Goal: Information Seeking & Learning: Learn about a topic

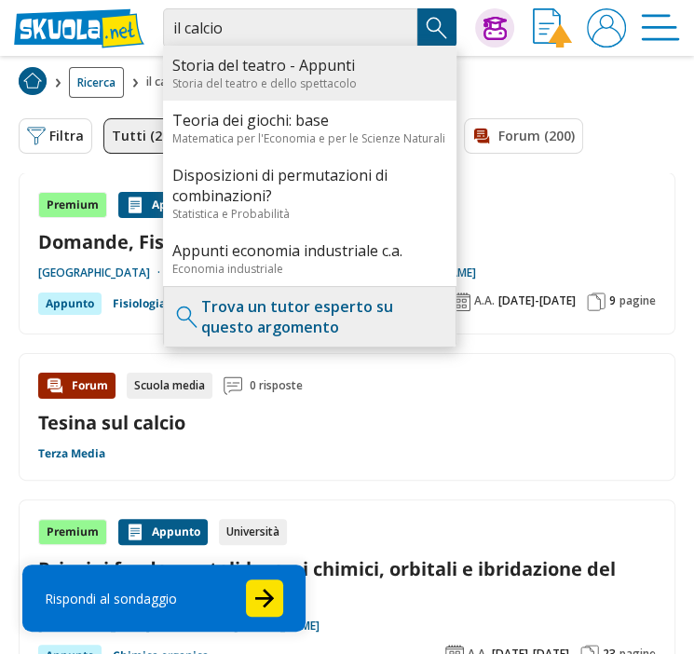
click at [279, 46] on div "Storia del teatro - Appunti Storia del teatro e dello spettacolo" at bounding box center [309, 73] width 293 height 55
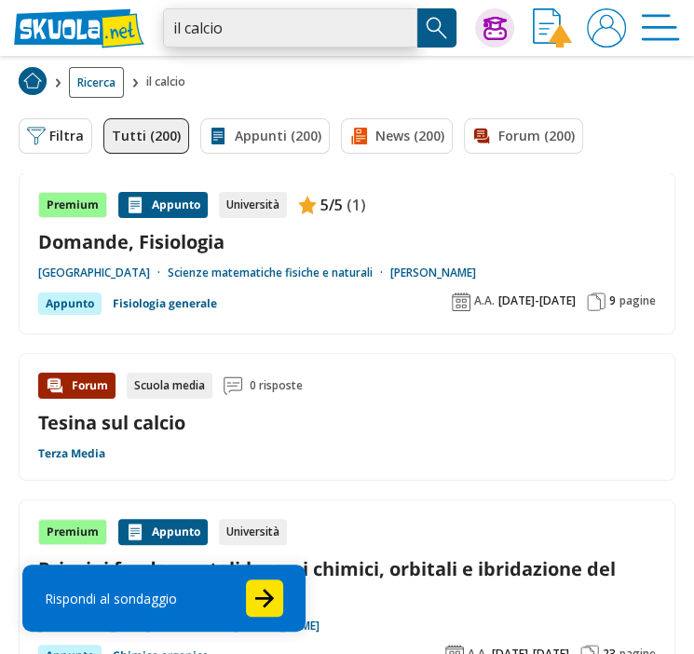
click at [288, 26] on input "il calcio" at bounding box center [290, 27] width 254 height 39
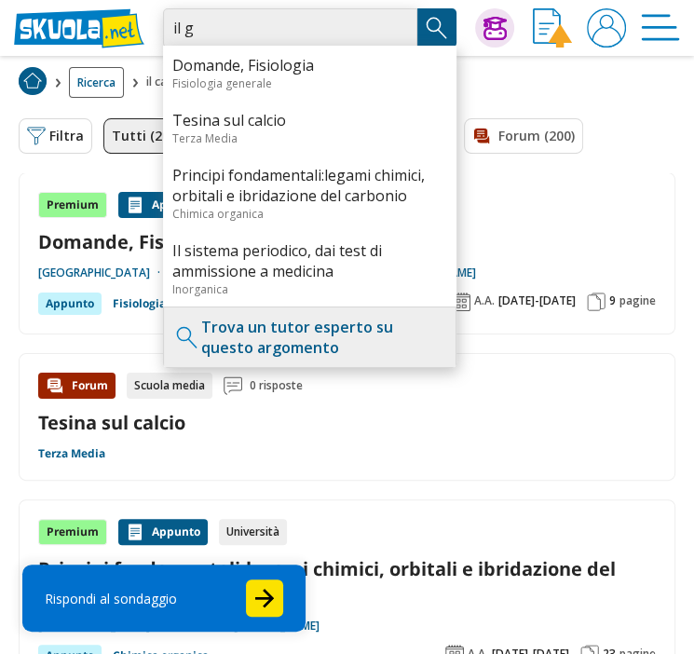
type input "il g"
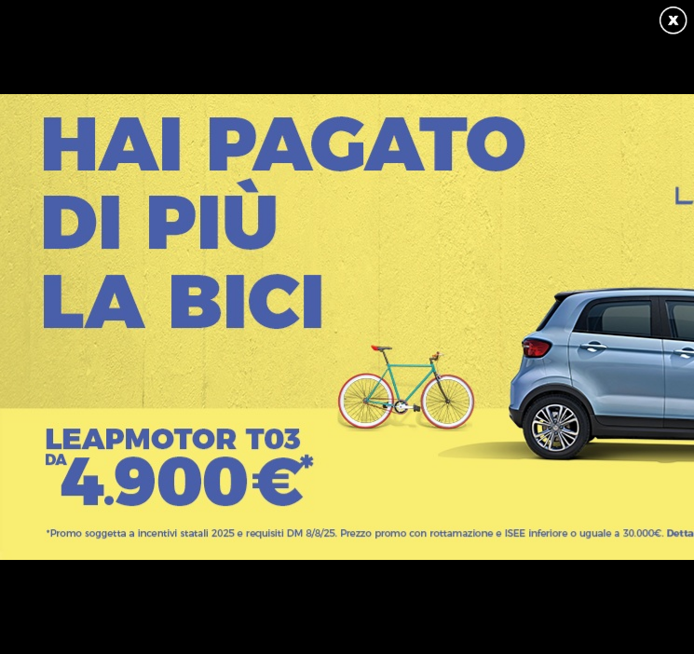
click at [674, 20] on link at bounding box center [673, 21] width 33 height 33
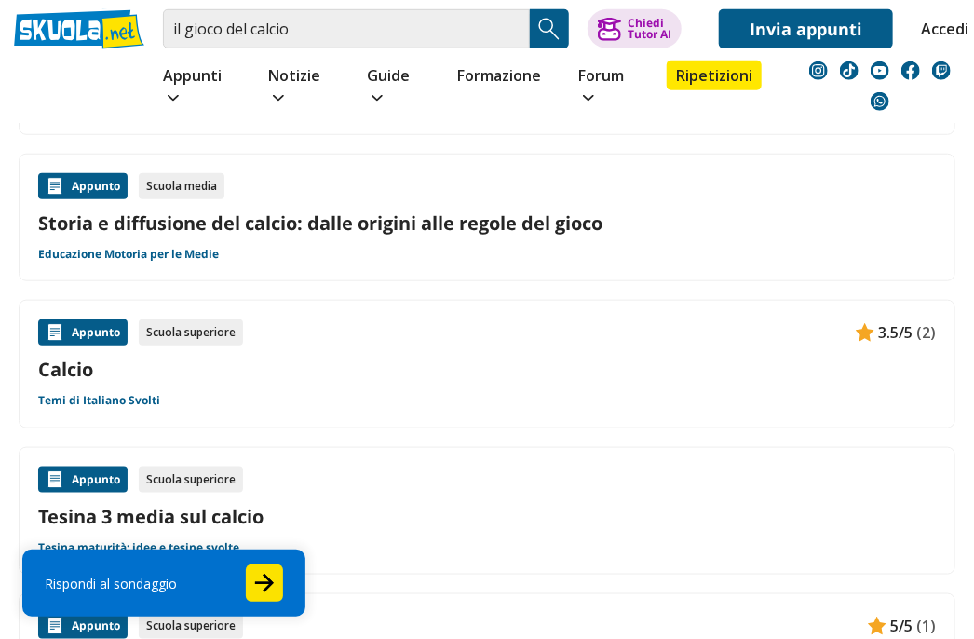
scroll to position [471, 0]
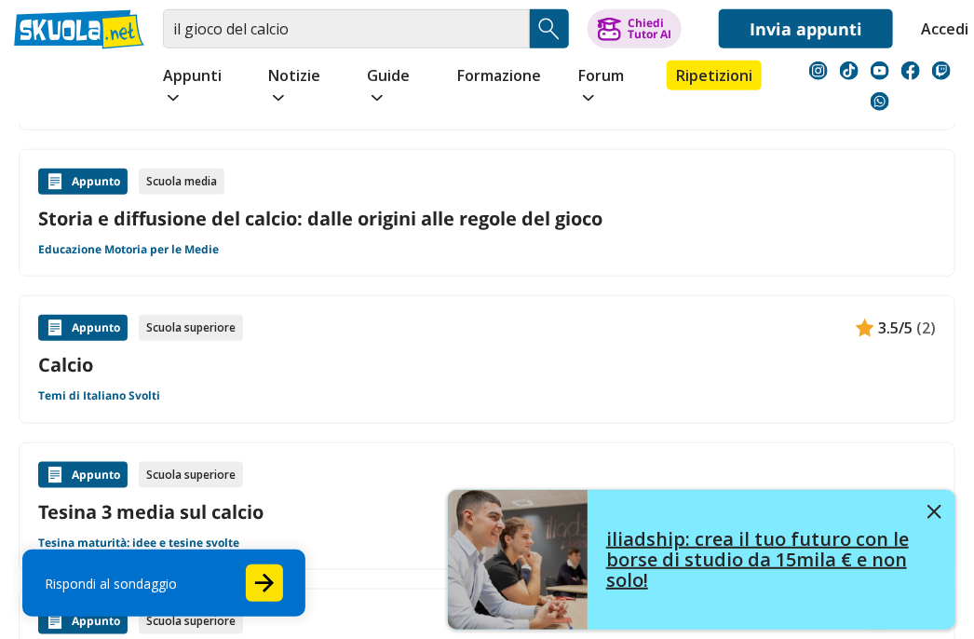
click at [693, 517] on div "iliadship: crea il tuo futuro con le borse di studio da 15mila € e non solo!" at bounding box center [772, 559] width 368 height 99
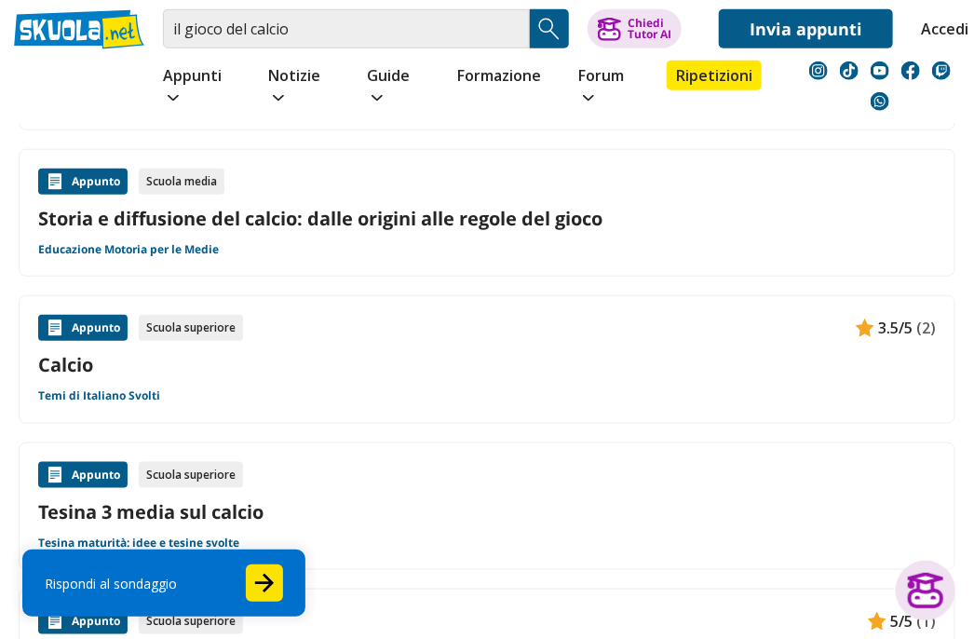
click at [343, 223] on link "Storia e diffusione del calcio: dalle origini alle regole del gioco" at bounding box center [487, 218] width 898 height 25
